Goal: Task Accomplishment & Management: Manage account settings

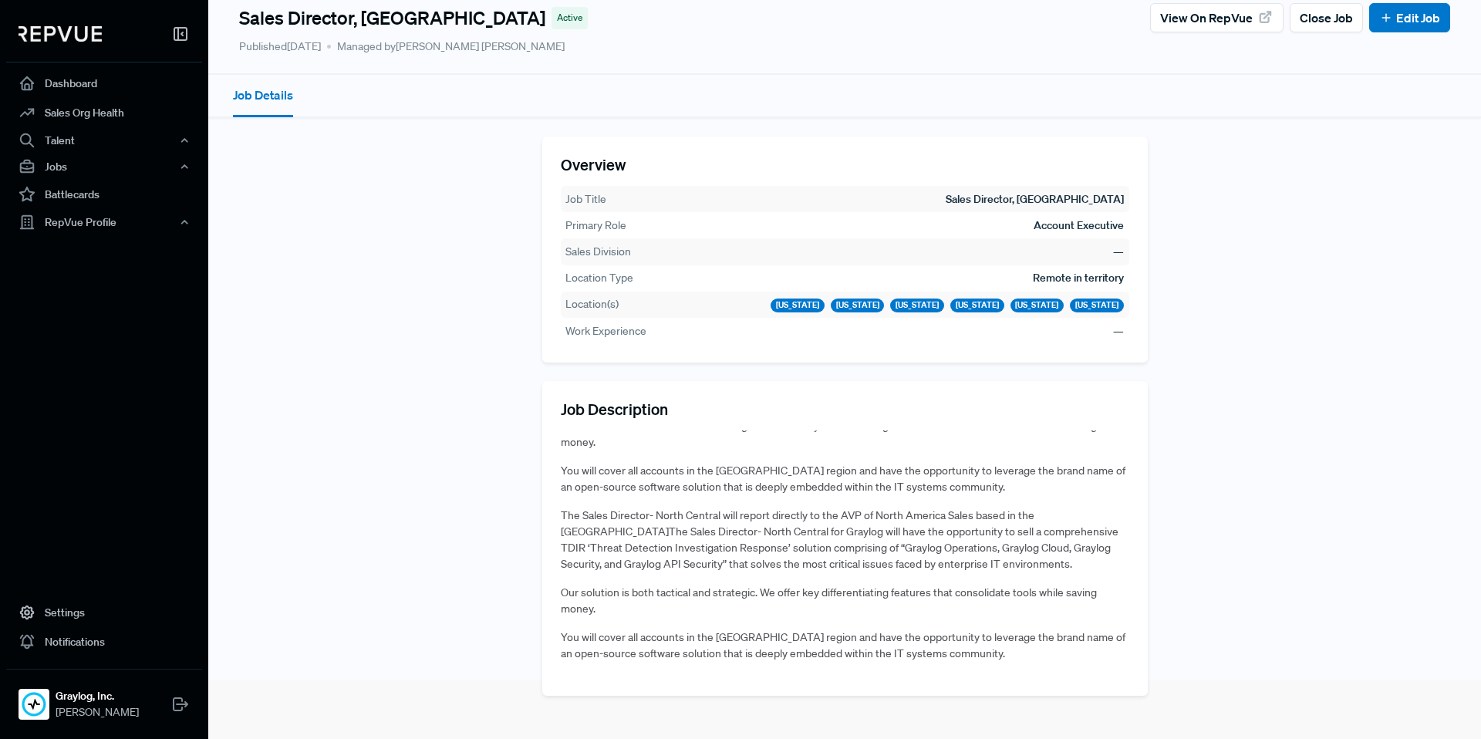
scroll to position [579, 0]
click at [1399, 20] on link "Edit Job" at bounding box center [1409, 17] width 61 height 19
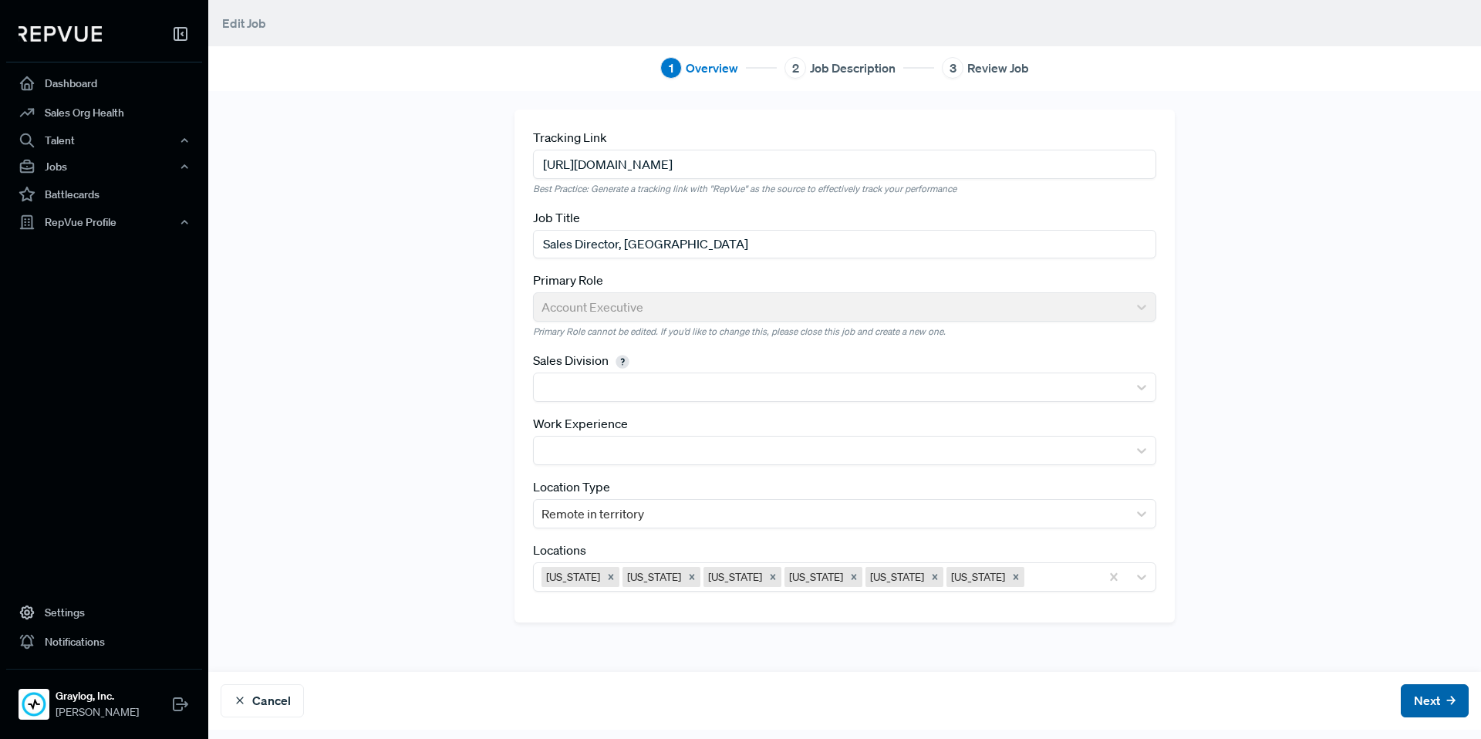
click at [1420, 698] on button "Next" at bounding box center [1434, 700] width 68 height 33
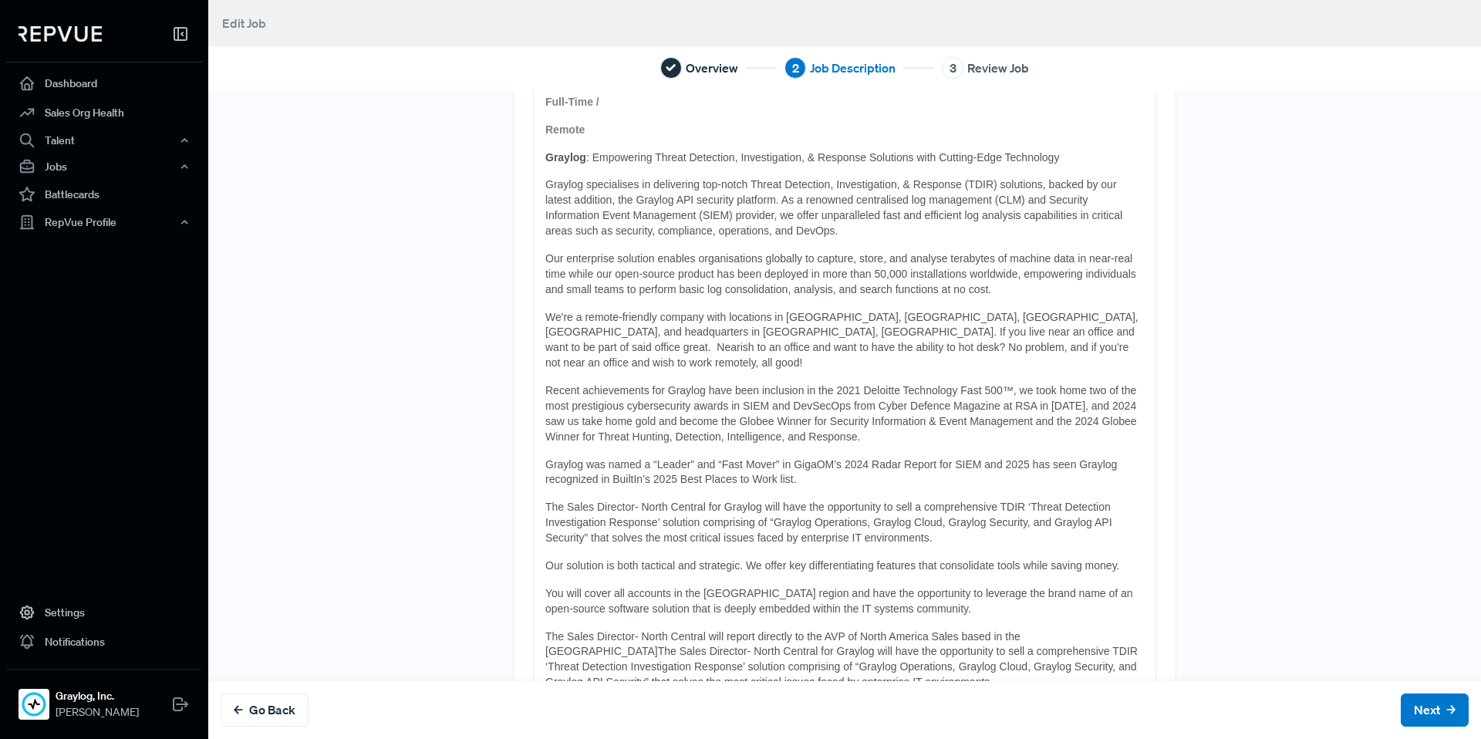
scroll to position [337, 0]
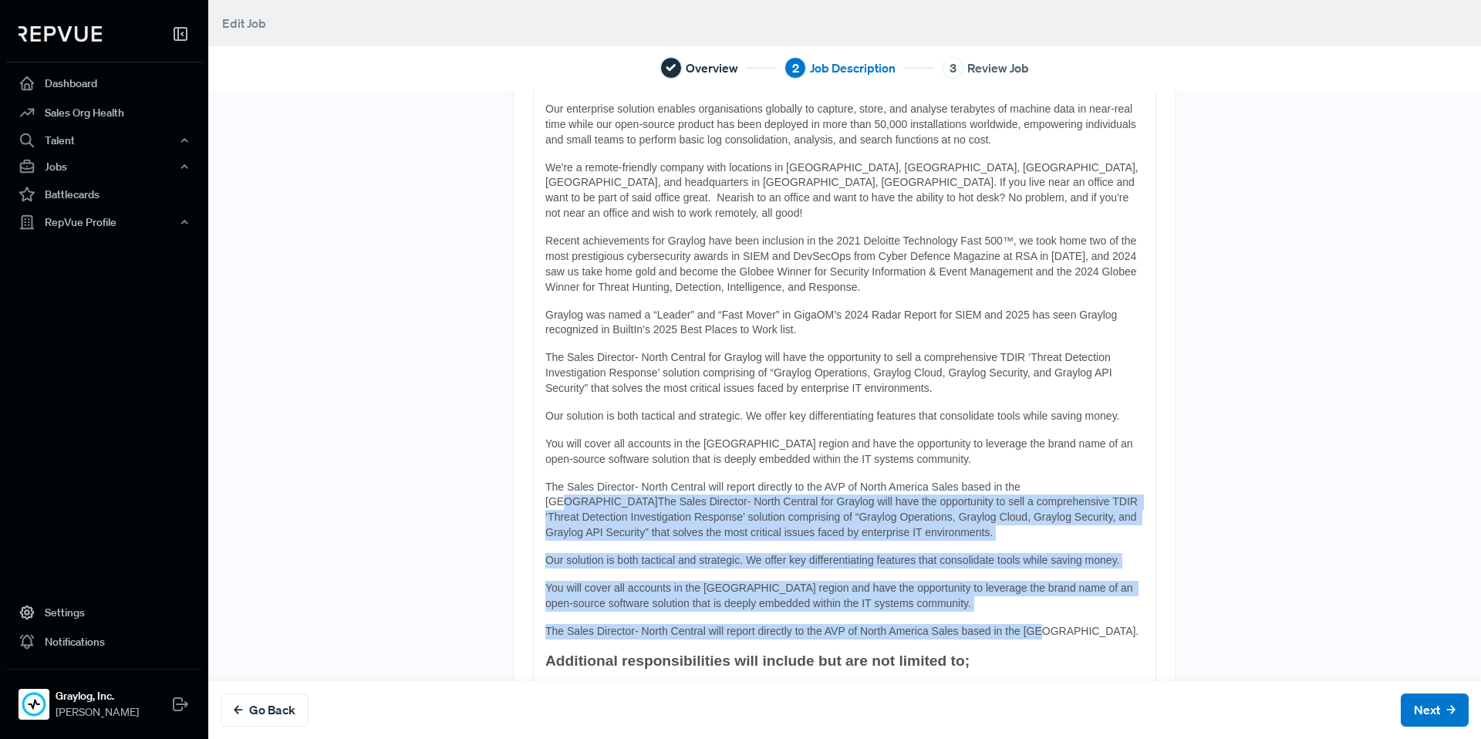
drag, startPoint x: 1058, startPoint y: 619, endPoint x: 1040, endPoint y: 470, distance: 150.7
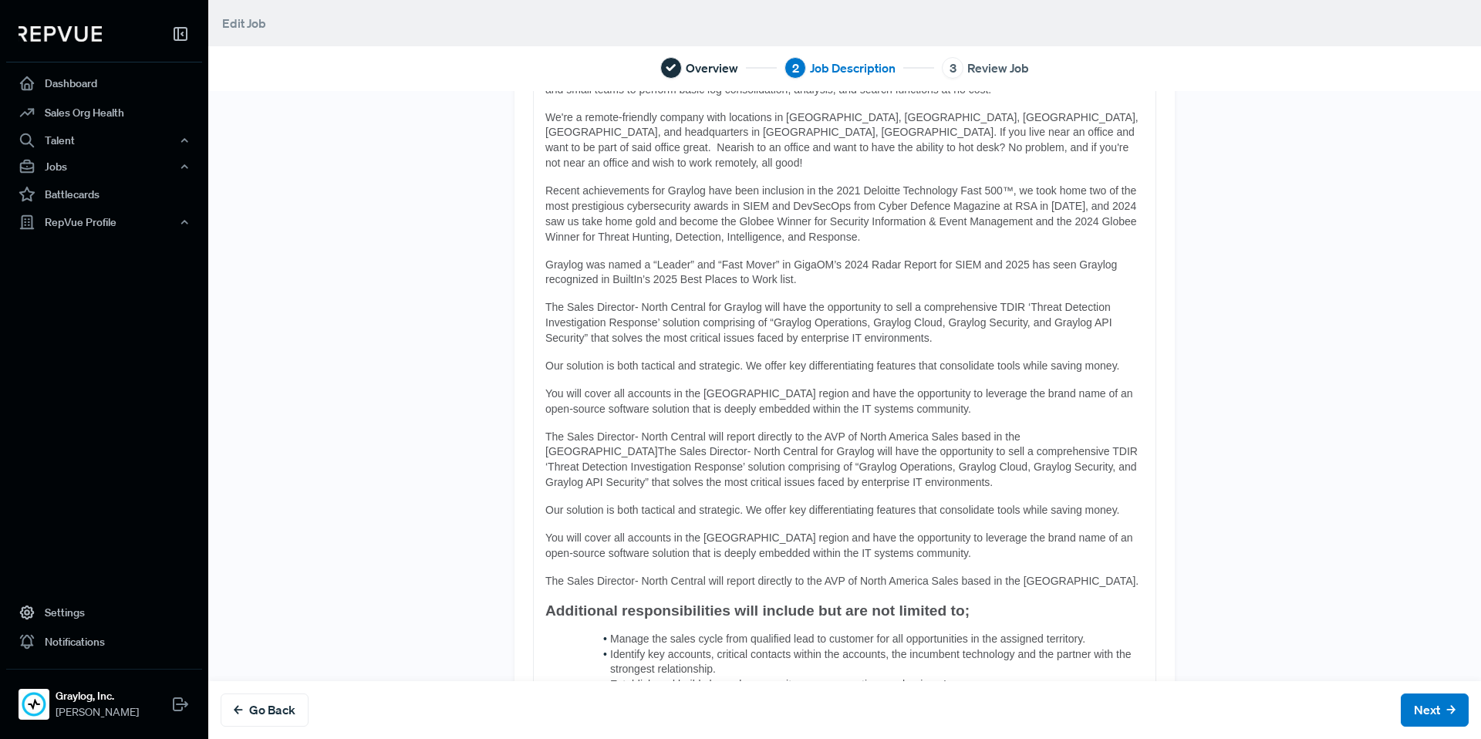
scroll to position [386, 0]
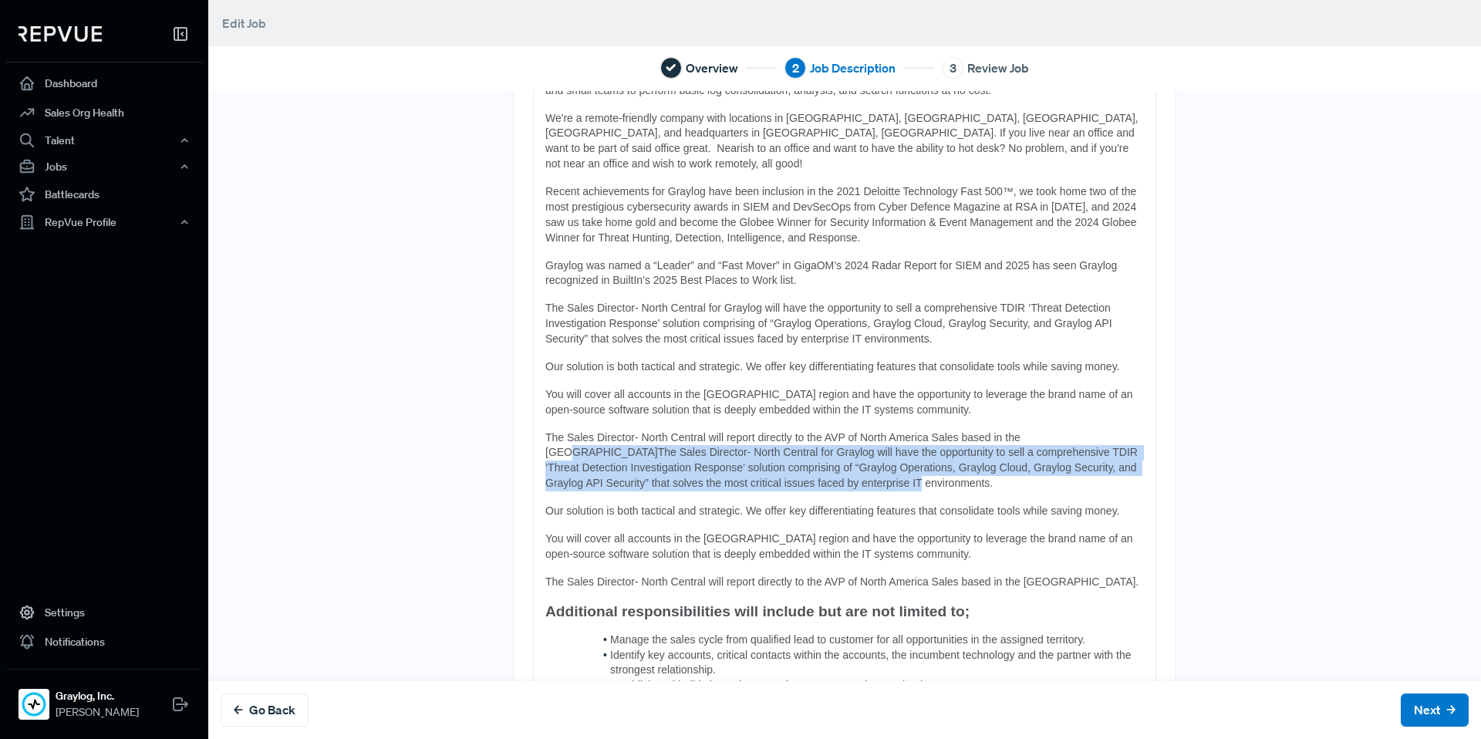
drag, startPoint x: 1045, startPoint y: 420, endPoint x: 1090, endPoint y: 473, distance: 70.1
click at [1090, 473] on p "The Sales Director- North Central will report directly to the AVP of North Amer…" at bounding box center [844, 461] width 598 height 62
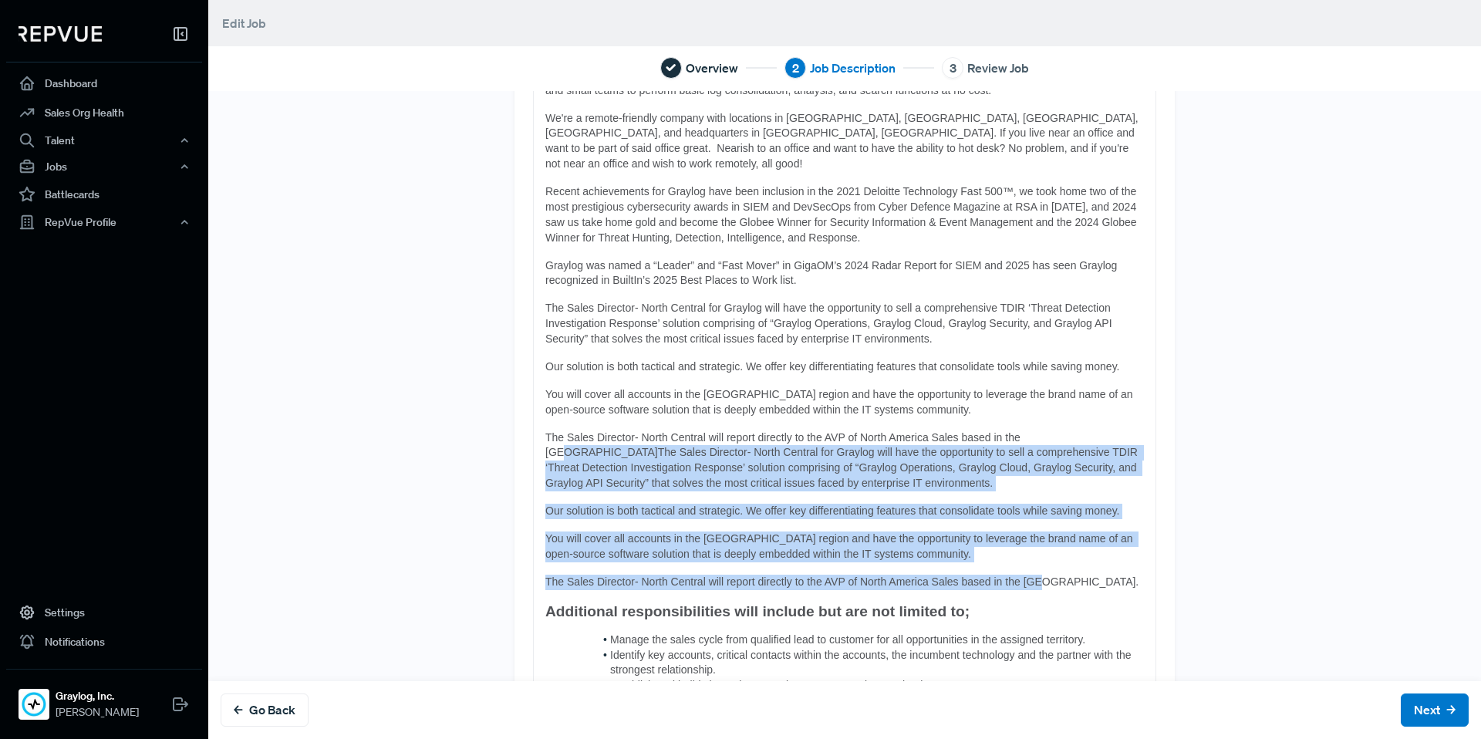
drag, startPoint x: 1043, startPoint y: 419, endPoint x: 1060, endPoint y: 565, distance: 147.6
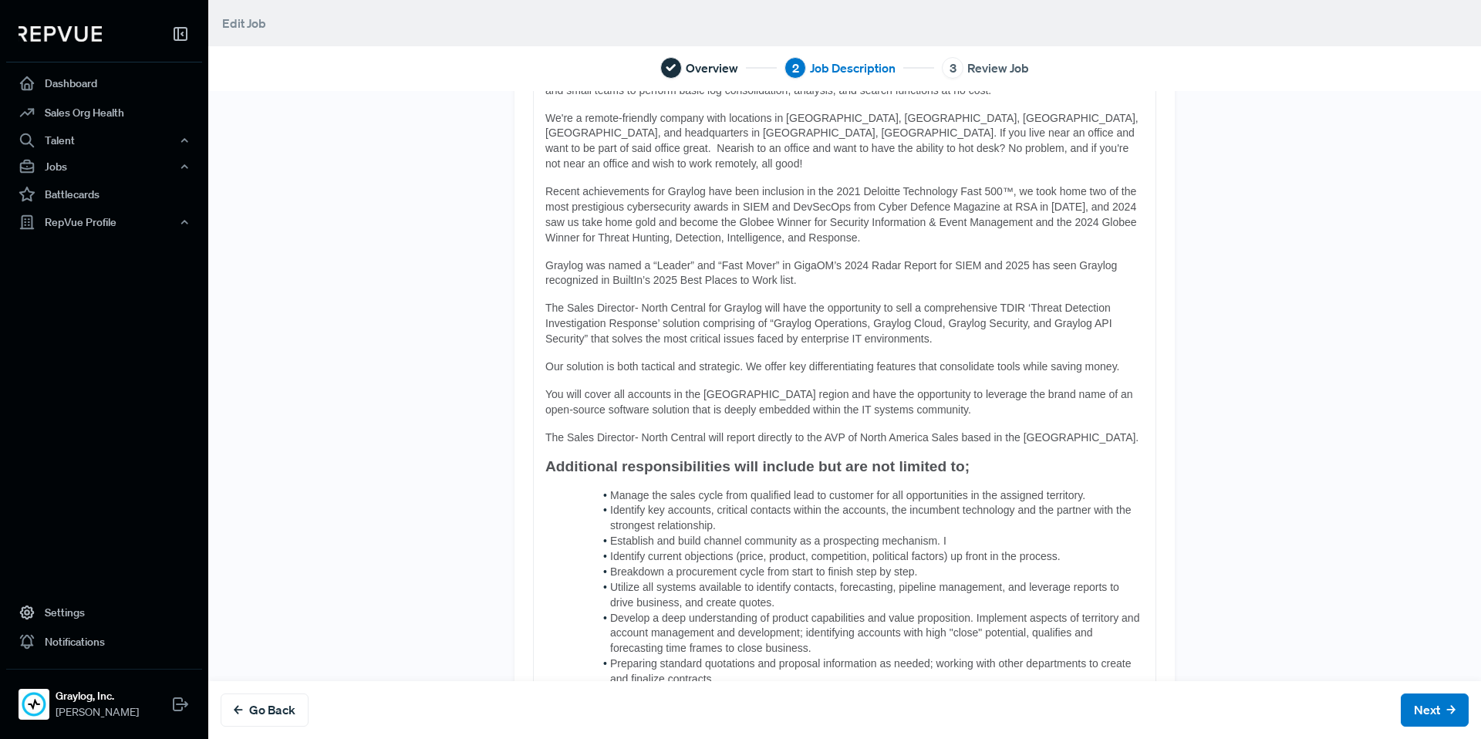
click at [1115, 504] on li "Identify key accounts, critical contacts within the accounts, the incumbent tec…" at bounding box center [852, 518] width 582 height 31
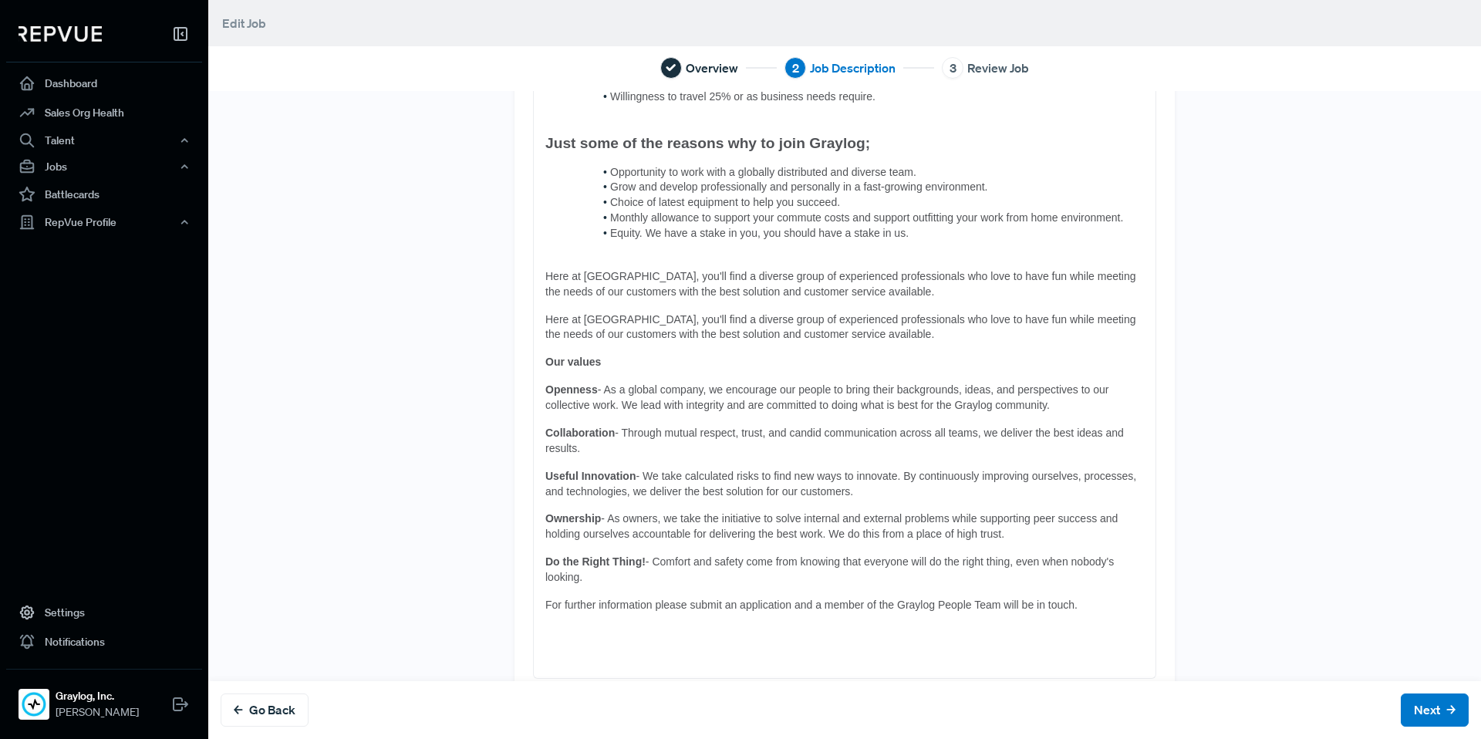
scroll to position [1340, 0]
click at [1413, 699] on button "Next" at bounding box center [1434, 709] width 68 height 33
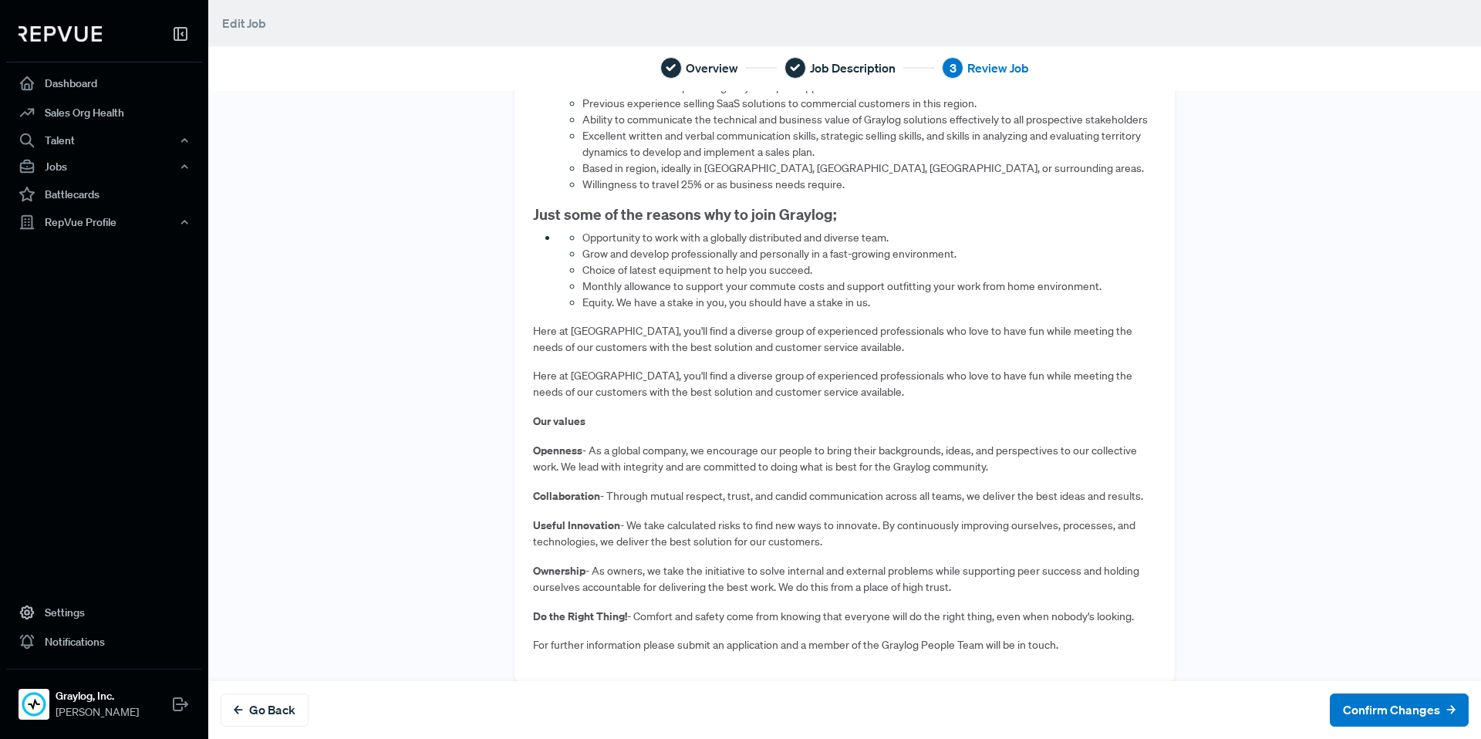
scroll to position [1524, 0]
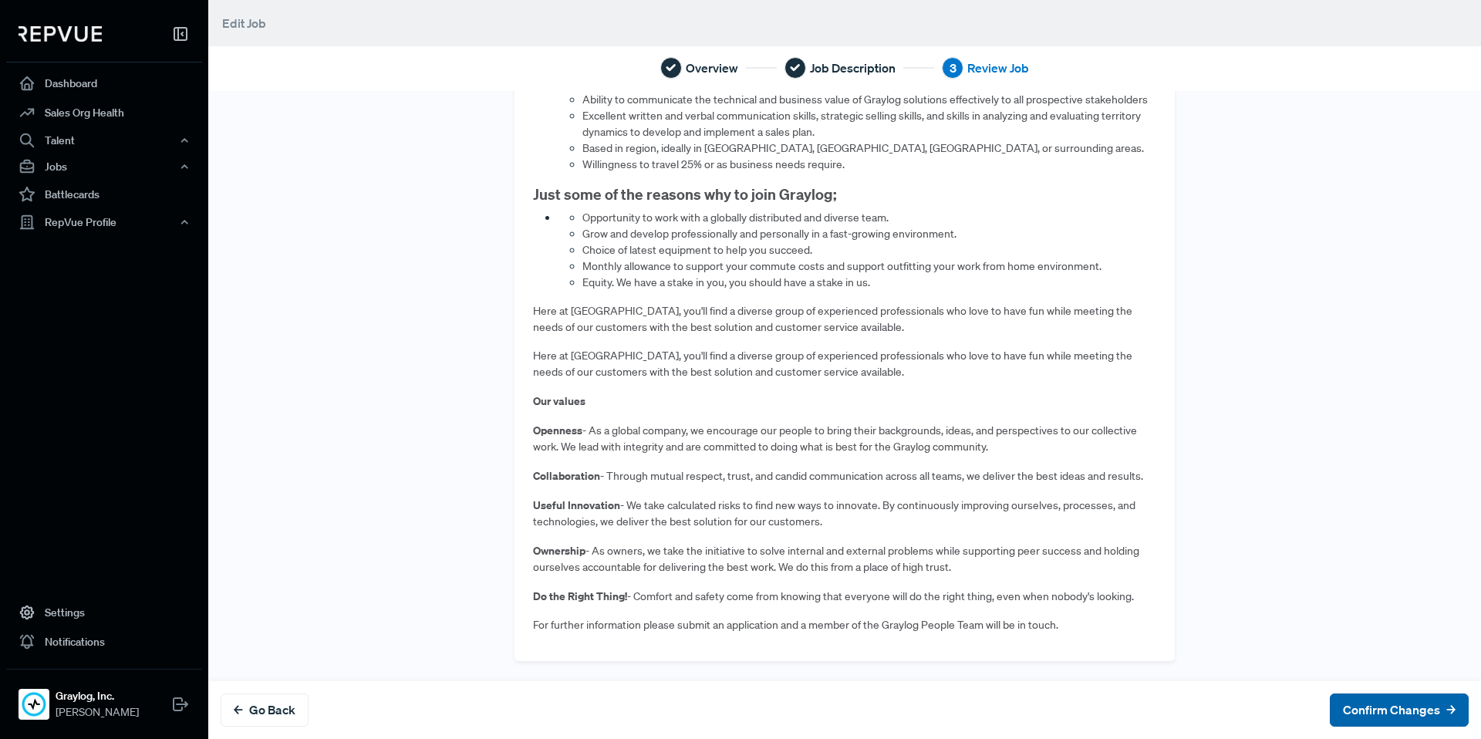
click at [1360, 710] on button "Confirm Changes" at bounding box center [1398, 709] width 139 height 33
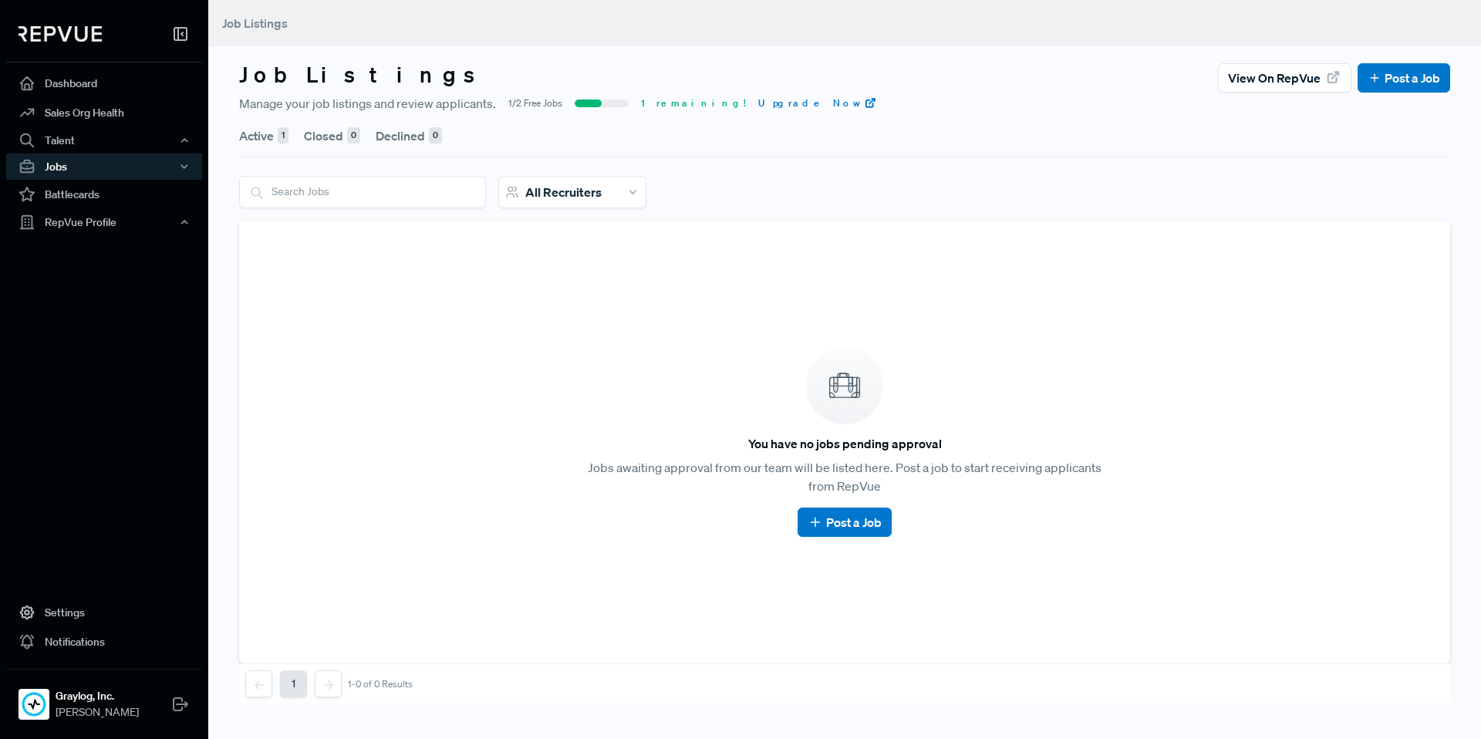
click at [271, 142] on button "Active 1" at bounding box center [263, 135] width 49 height 43
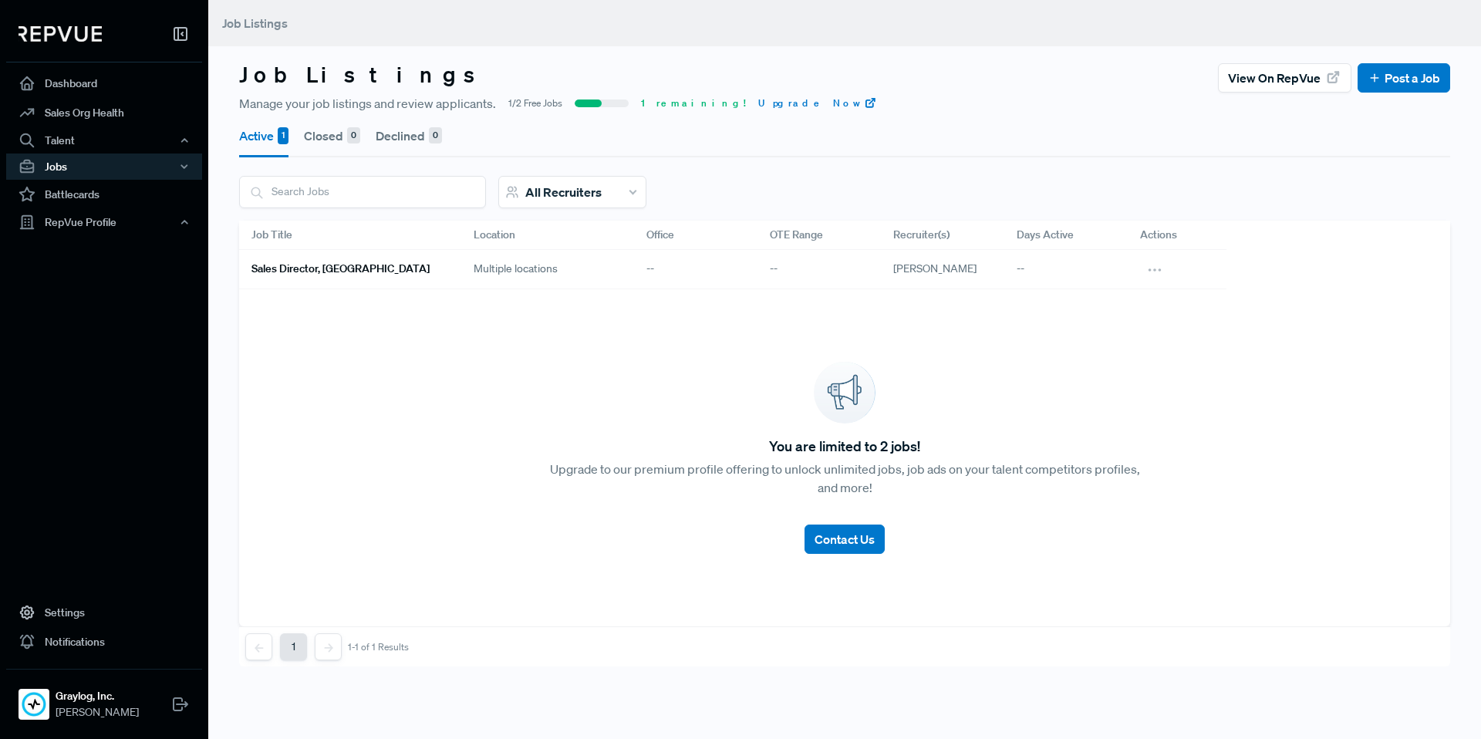
click at [324, 268] on h6 "Sales Director, [GEOGRAPHIC_DATA]" at bounding box center [340, 268] width 178 height 13
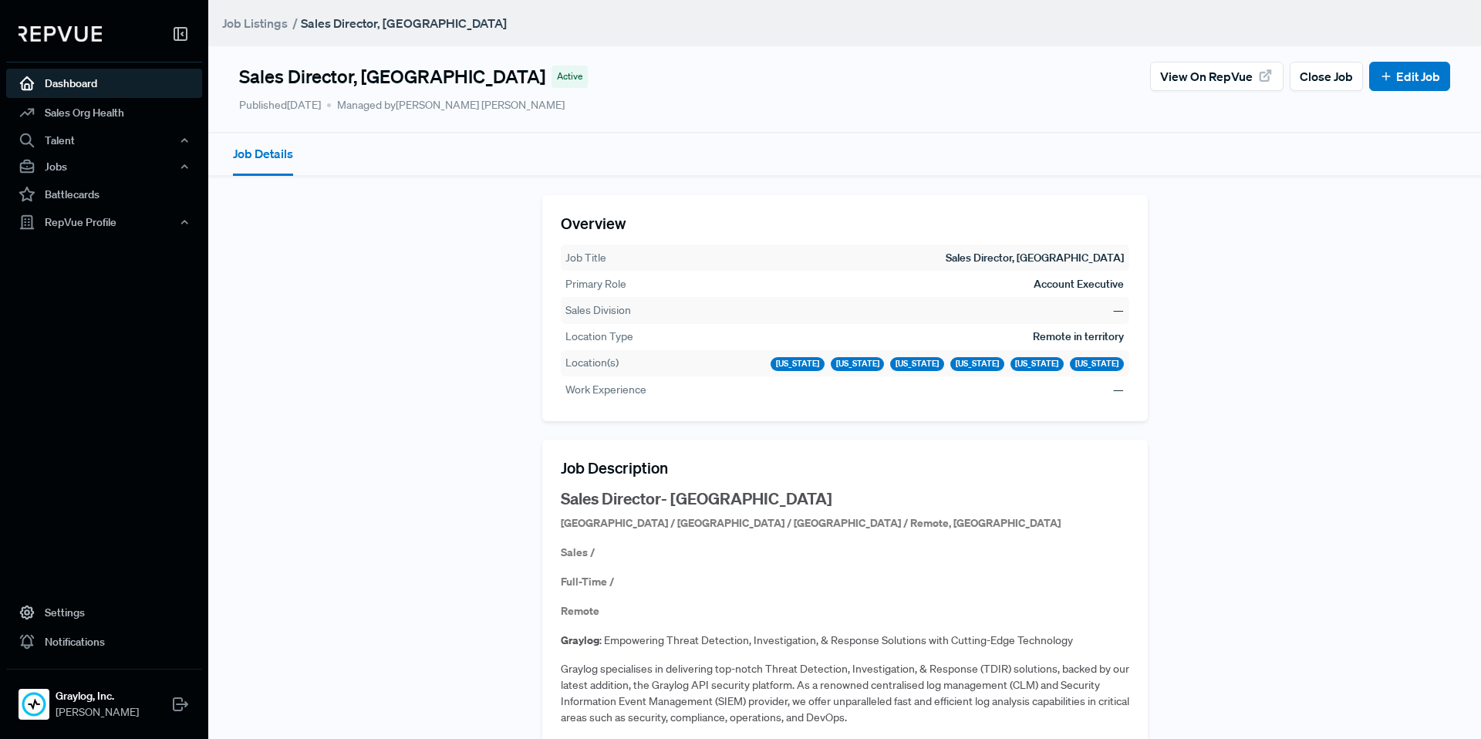
click at [96, 89] on link "Dashboard" at bounding box center [104, 83] width 196 height 29
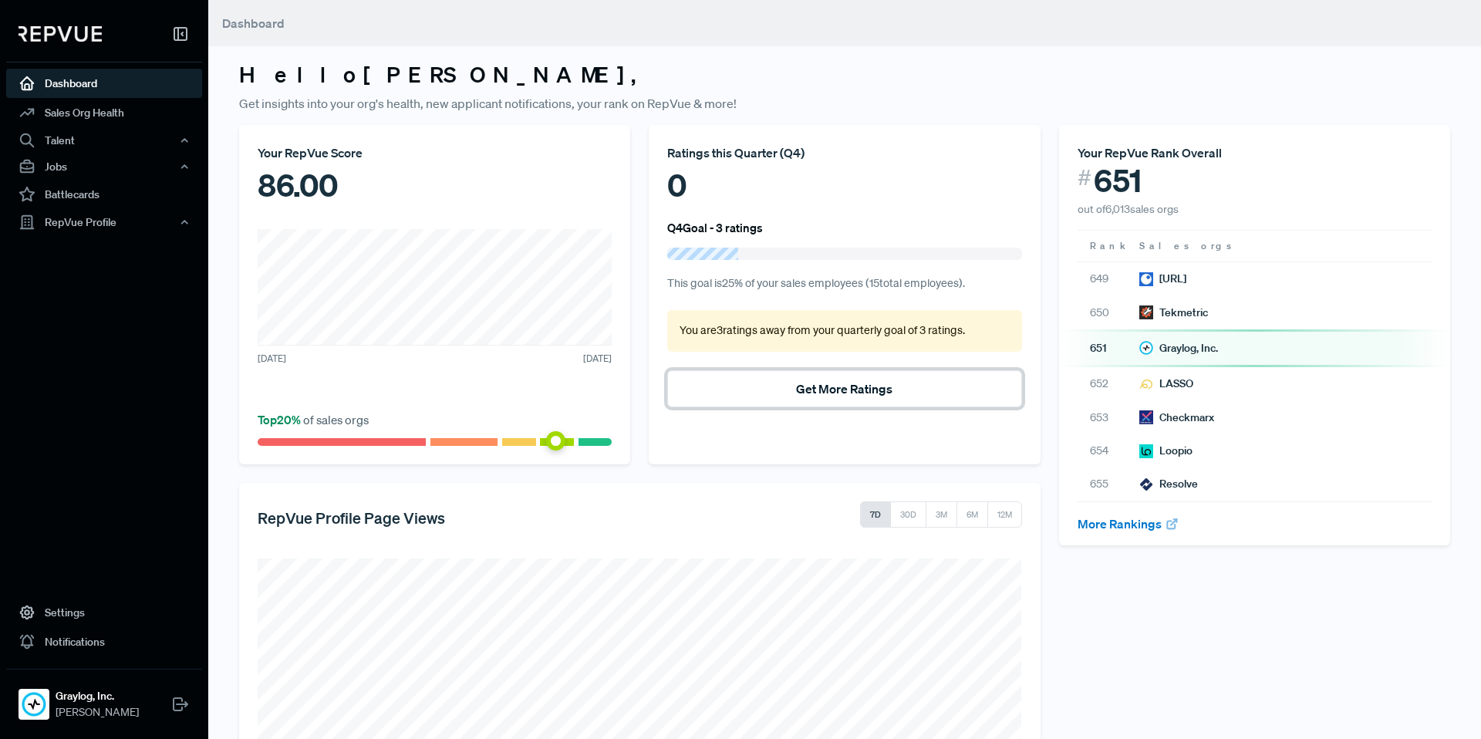
click at [877, 385] on button "Get More Ratings" at bounding box center [844, 388] width 354 height 37
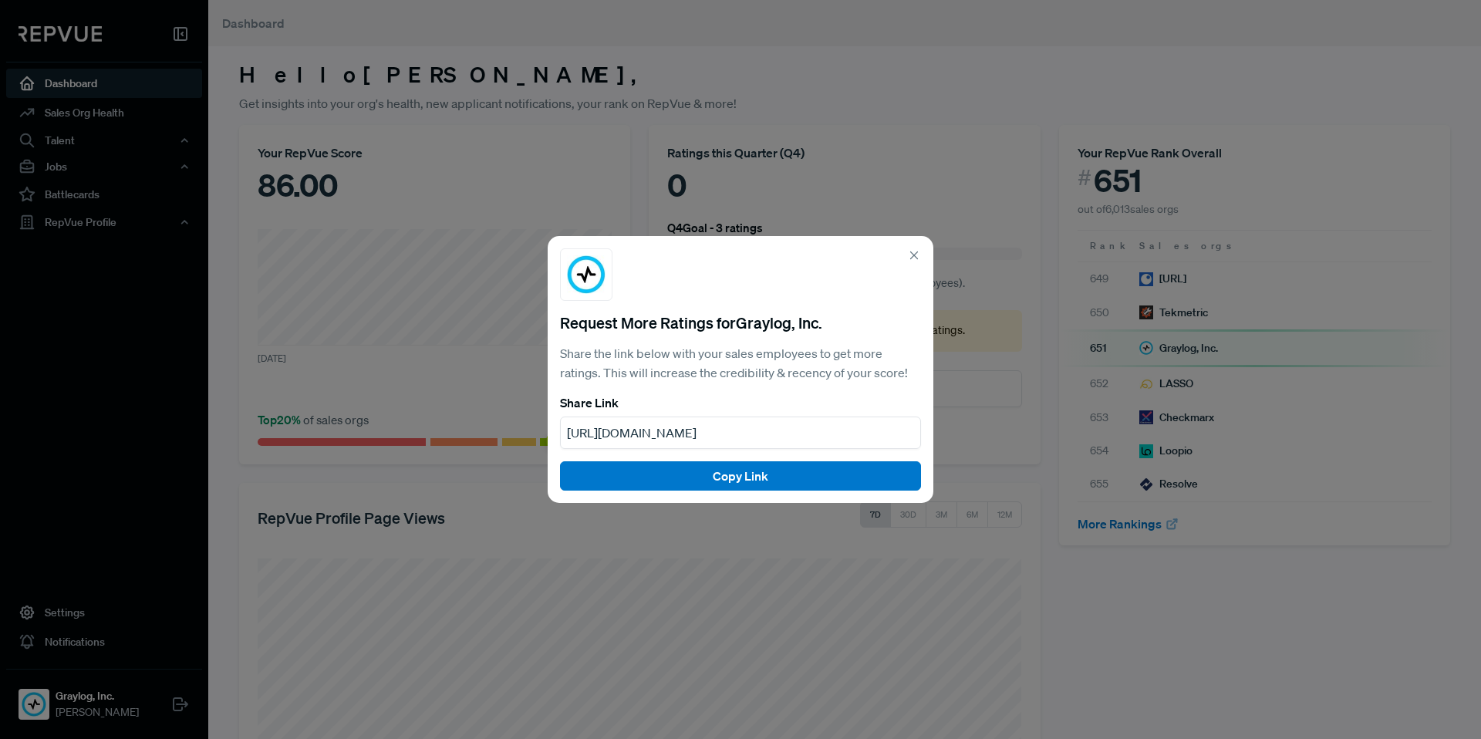
click at [826, 439] on div "[URL][DOMAIN_NAME]" at bounding box center [740, 432] width 361 height 32
click at [800, 477] on button "Copy Link" at bounding box center [740, 475] width 361 height 29
